Goal: Find specific page/section: Find specific page/section

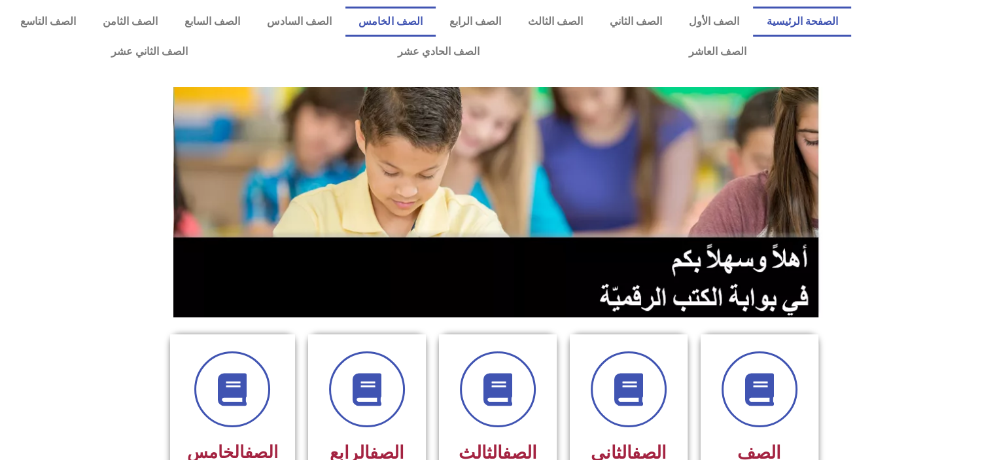
click at [424, 35] on link "الصف الخامس" at bounding box center [390, 22] width 90 height 30
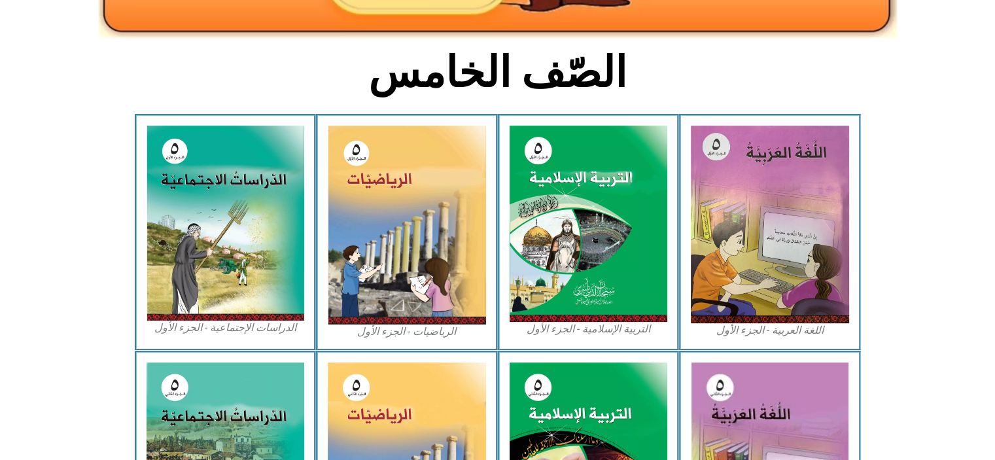
scroll to position [293, 0]
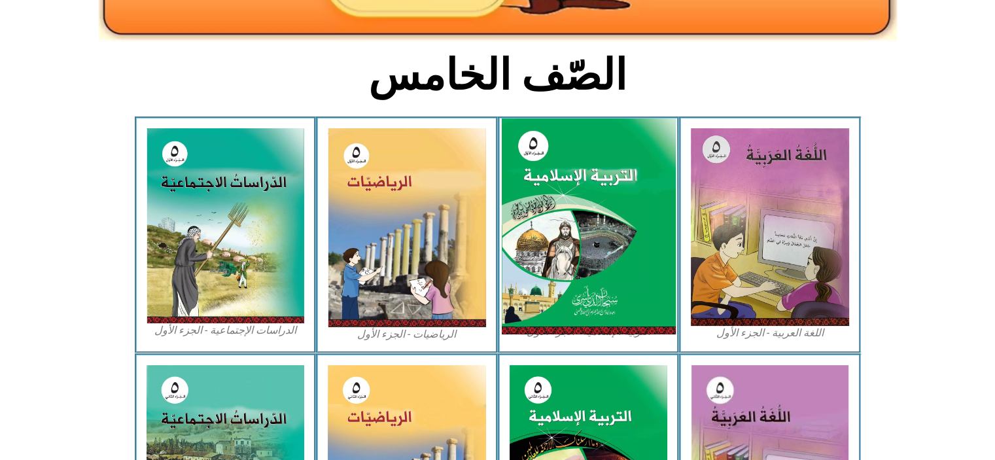
click at [576, 278] on img at bounding box center [588, 226] width 174 height 216
click at [560, 283] on img at bounding box center [588, 226] width 174 height 216
click at [583, 302] on img at bounding box center [588, 226] width 174 height 216
click at [576, 320] on img at bounding box center [588, 226] width 174 height 216
click at [557, 302] on img at bounding box center [588, 226] width 174 height 216
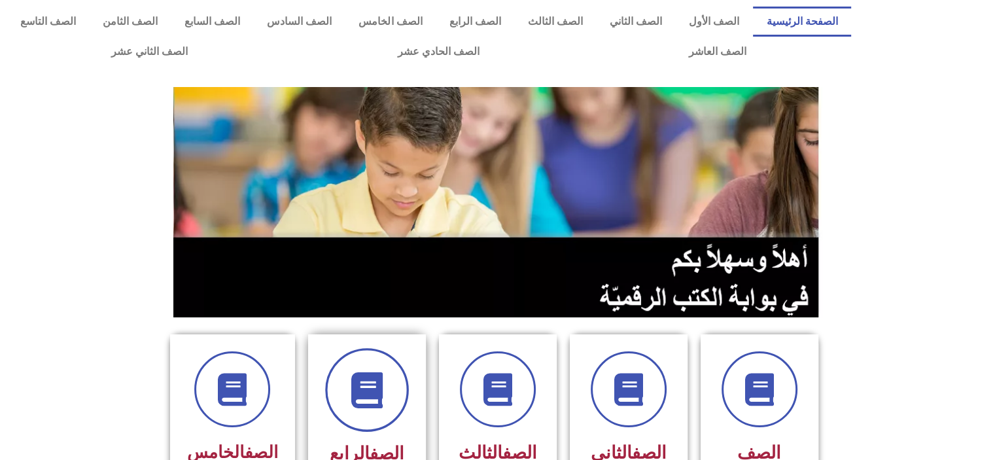
click at [366, 383] on icon at bounding box center [367, 390] width 36 height 36
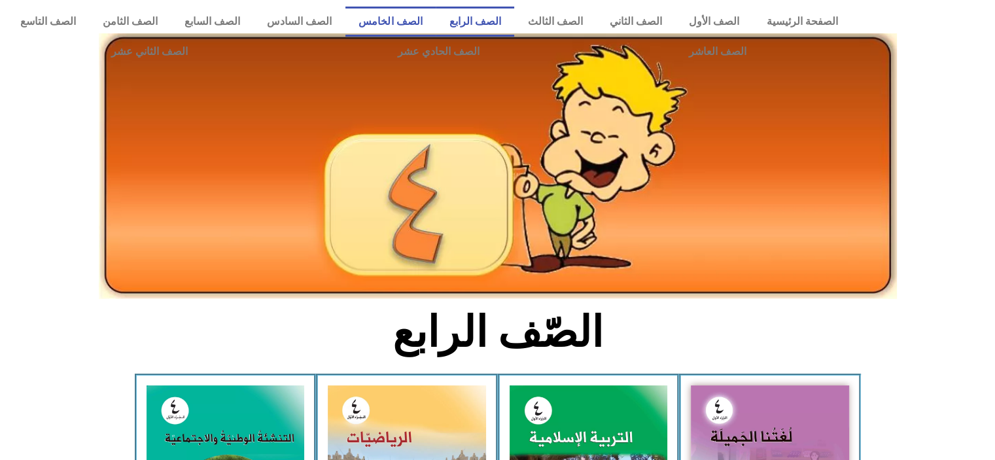
click at [436, 27] on link "الصف الخامس" at bounding box center [390, 22] width 90 height 30
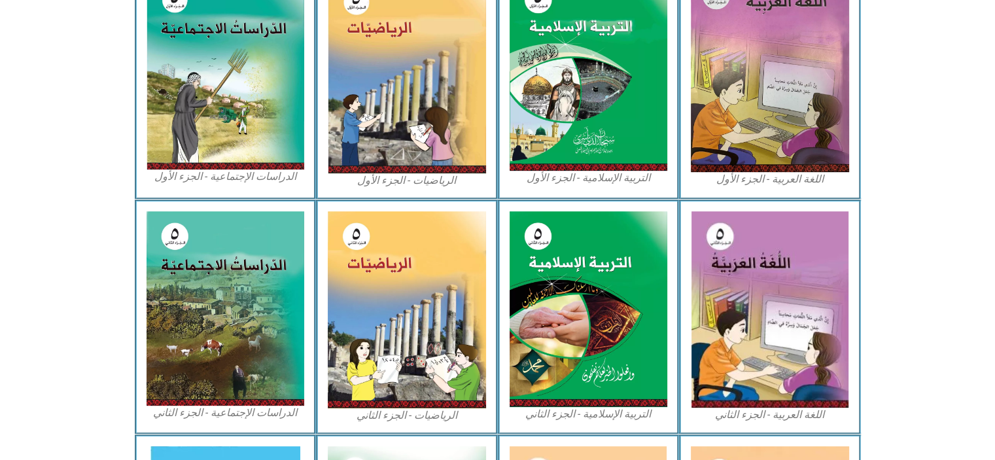
scroll to position [440, 0]
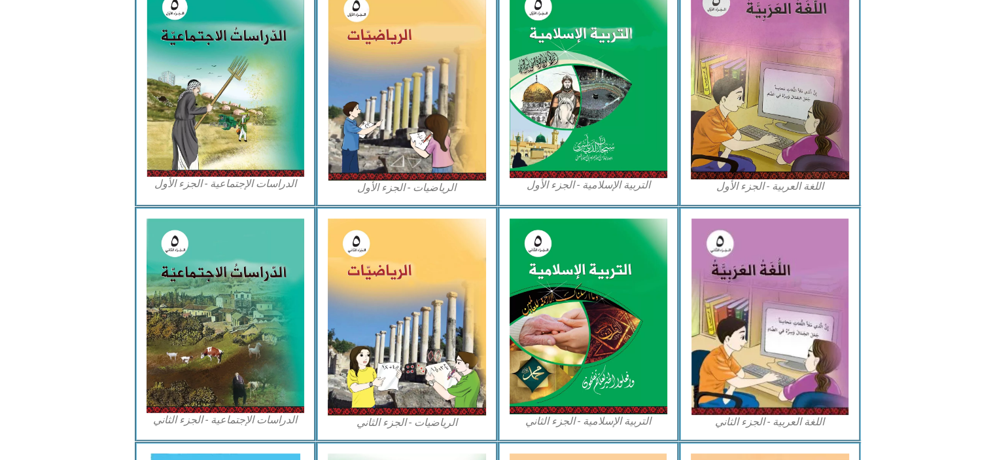
click at [610, 85] on img at bounding box center [589, 80] width 158 height 196
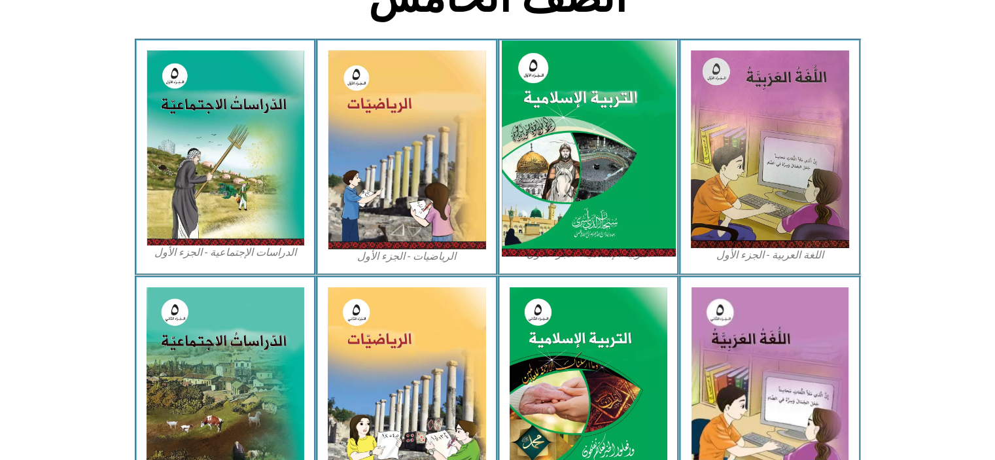
scroll to position [353, 0]
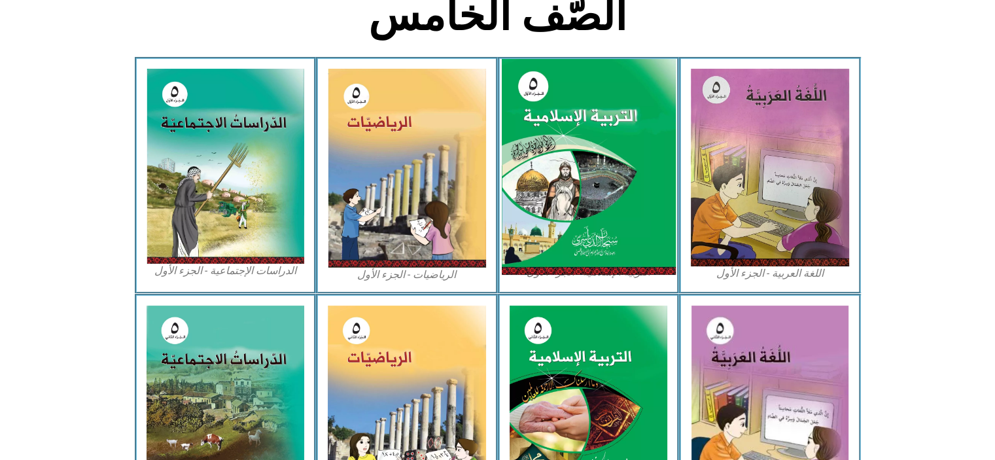
click at [552, 211] on img at bounding box center [588, 167] width 174 height 216
click at [540, 275] on img at bounding box center [588, 167] width 174 height 216
click at [534, 275] on img at bounding box center [588, 167] width 174 height 216
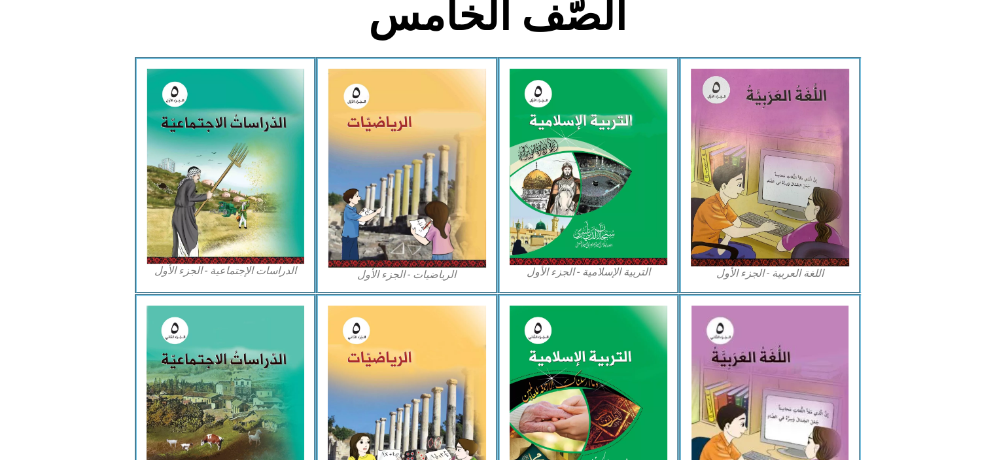
click at [534, 286] on div "التربية الإسلامية - الجزء الأول" at bounding box center [589, 175] width 182 height 237
click at [618, 277] on figcaption "التربية الإسلامية - الجزء الأول" at bounding box center [589, 272] width 158 height 14
click at [549, 233] on img at bounding box center [589, 167] width 158 height 196
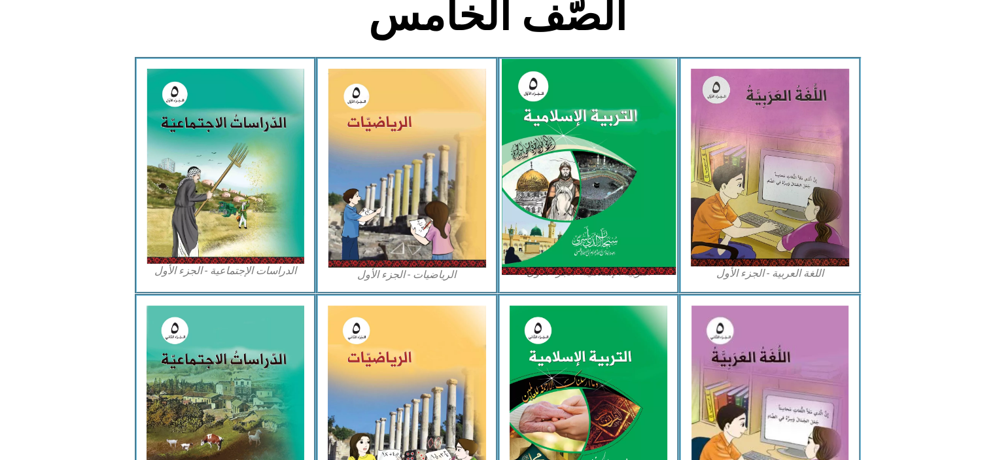
click at [566, 241] on img at bounding box center [588, 167] width 174 height 216
click at [574, 183] on img at bounding box center [588, 167] width 174 height 216
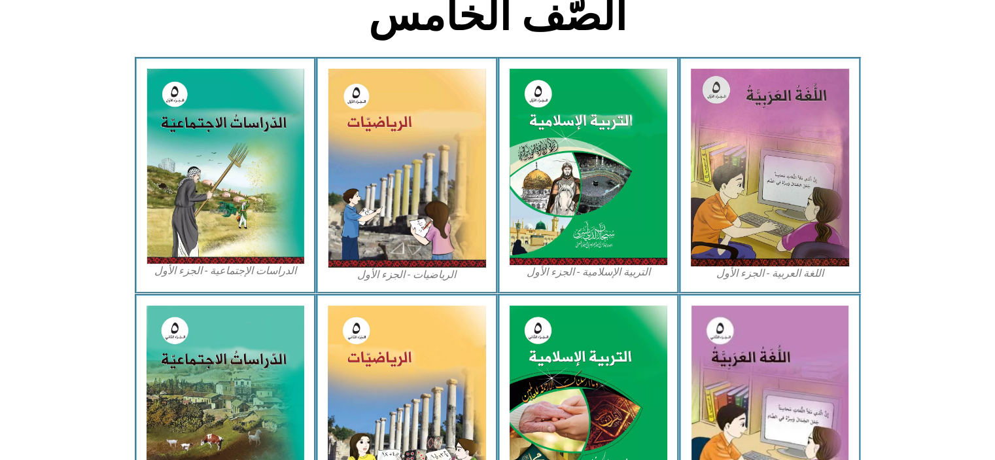
click at [0, 303] on icon at bounding box center [496, 342] width 995 height 99
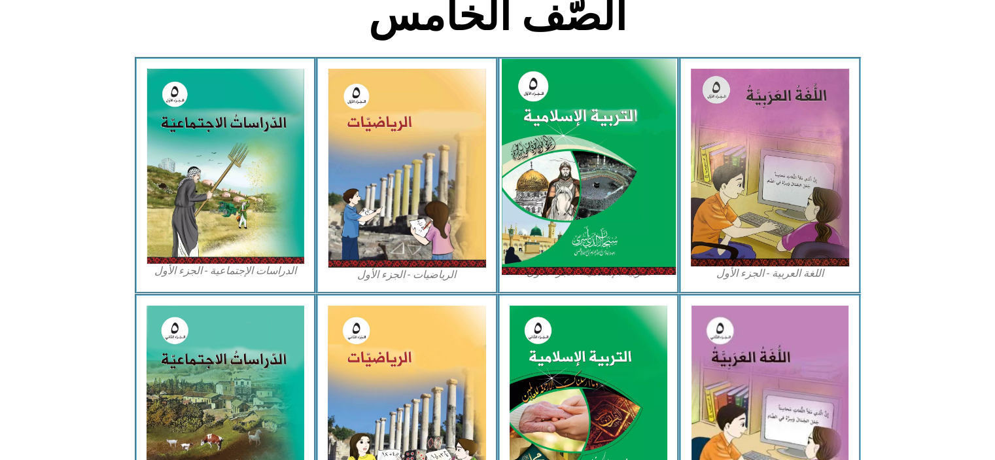
click at [573, 209] on img at bounding box center [588, 167] width 174 height 216
click at [631, 249] on img at bounding box center [588, 167] width 174 height 216
click at [627, 251] on img at bounding box center [588, 167] width 174 height 216
